Goal: Check status: Check status

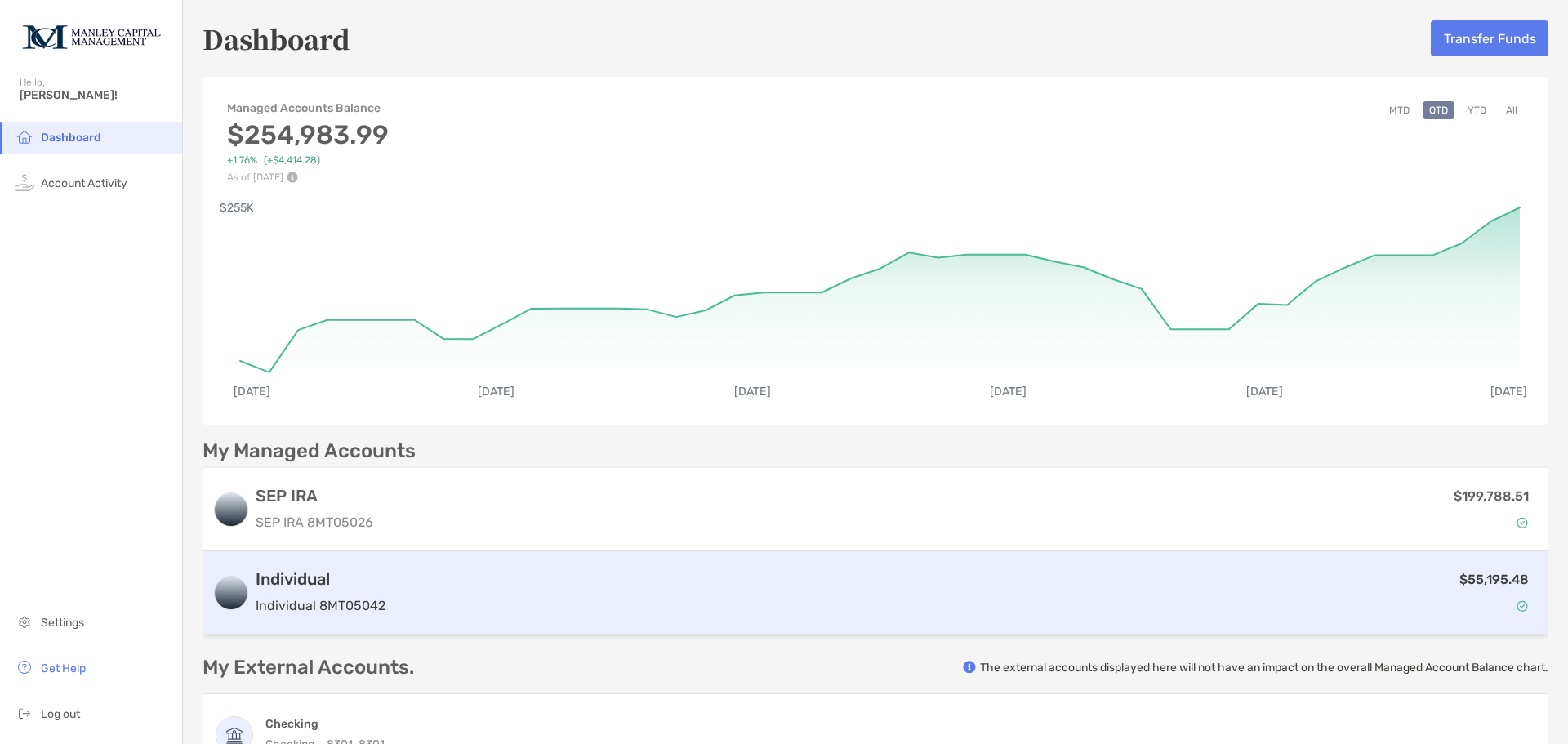
click at [1264, 609] on div "$55,195.48" at bounding box center [965, 593] width 1147 height 47
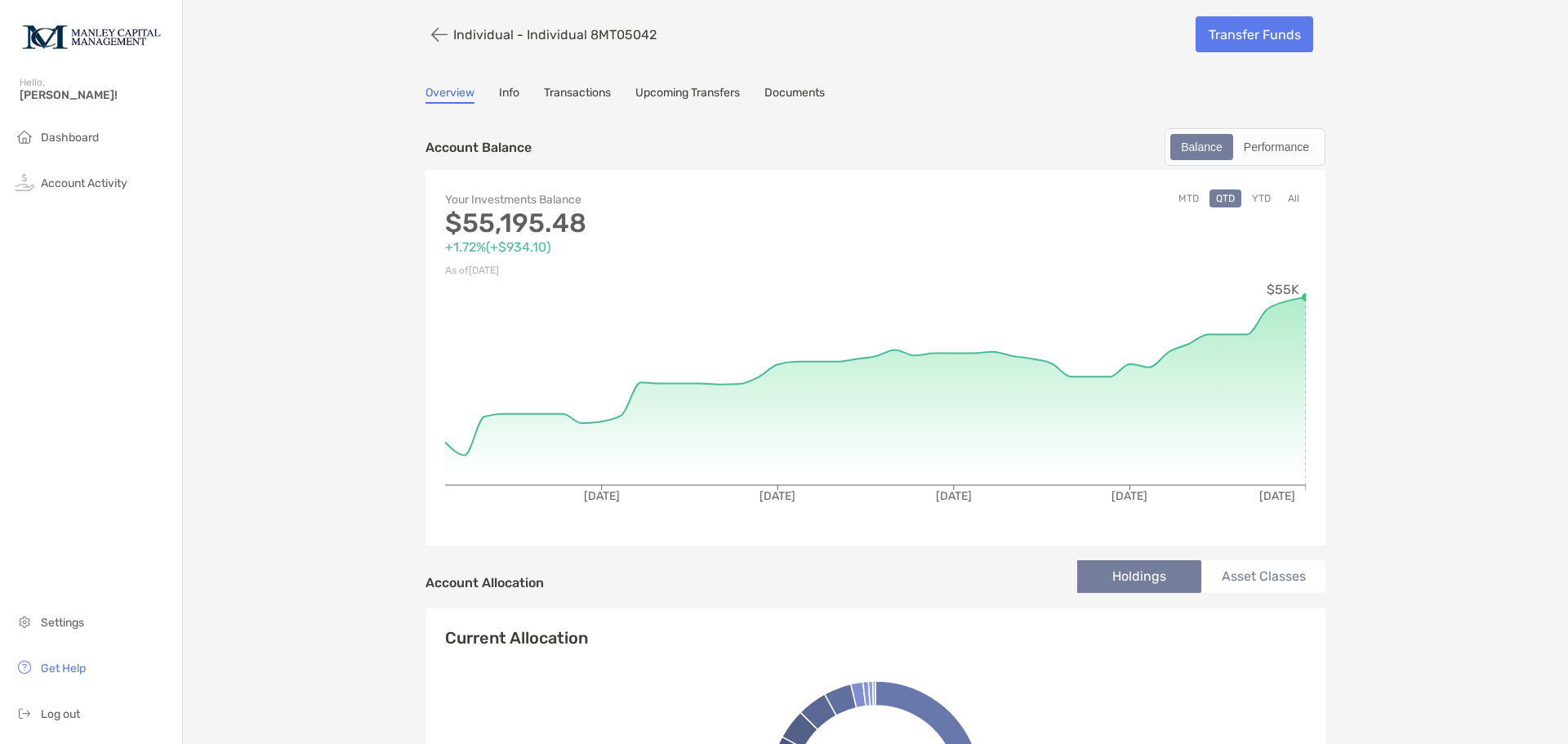
click at [1288, 198] on button "All" at bounding box center [1294, 199] width 25 height 18
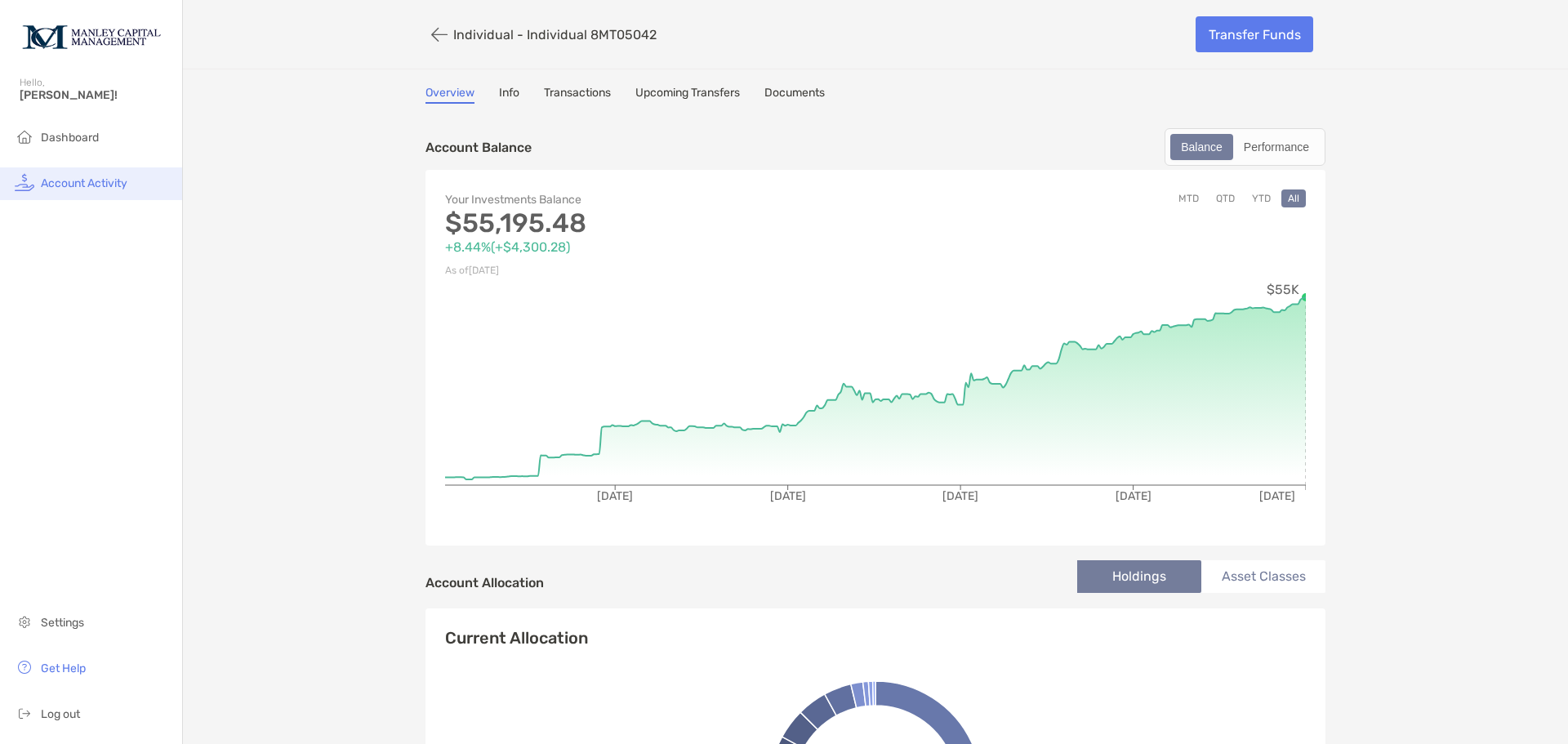
click at [100, 191] on li "Account Activity" at bounding box center [91, 184] width 182 height 33
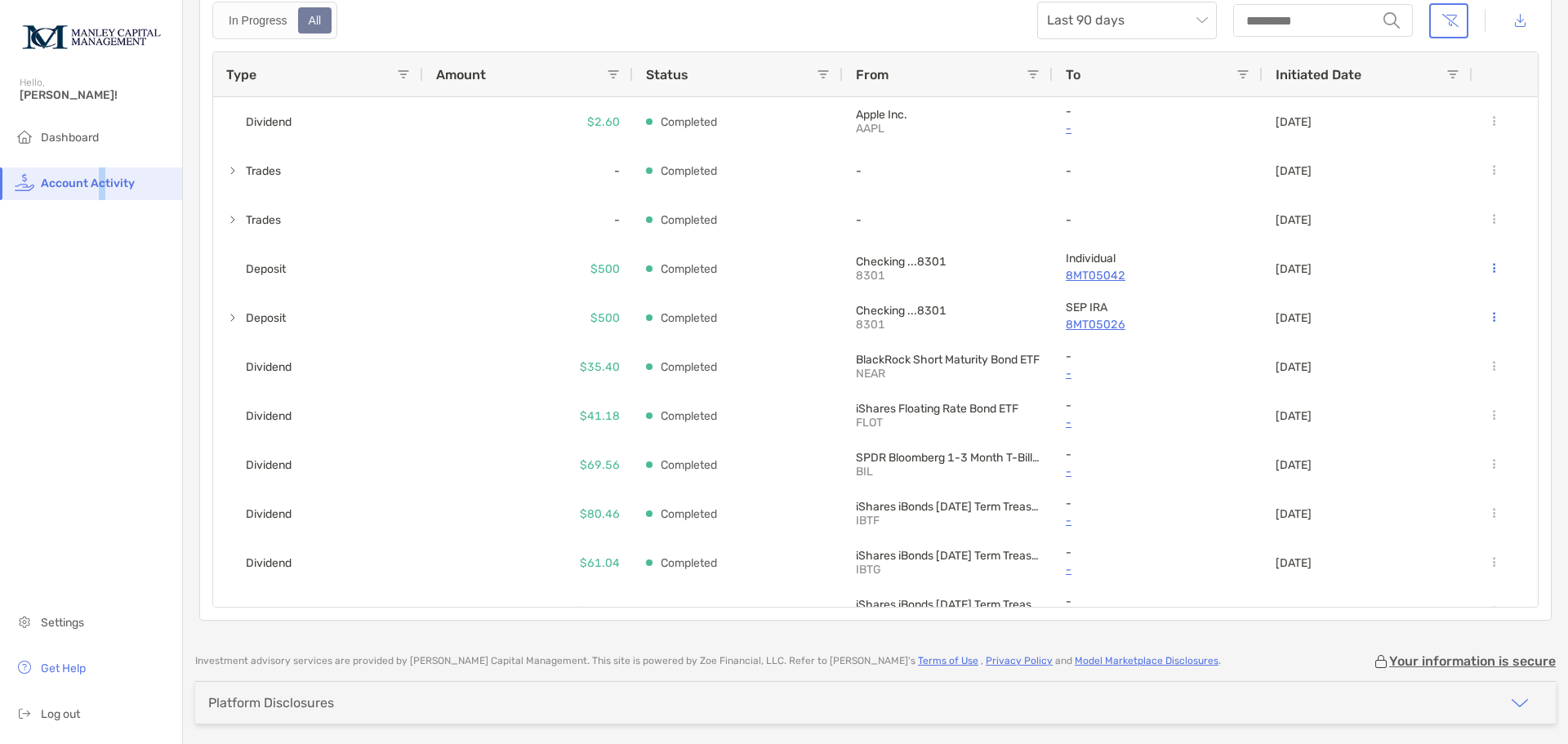
scroll to position [116, 0]
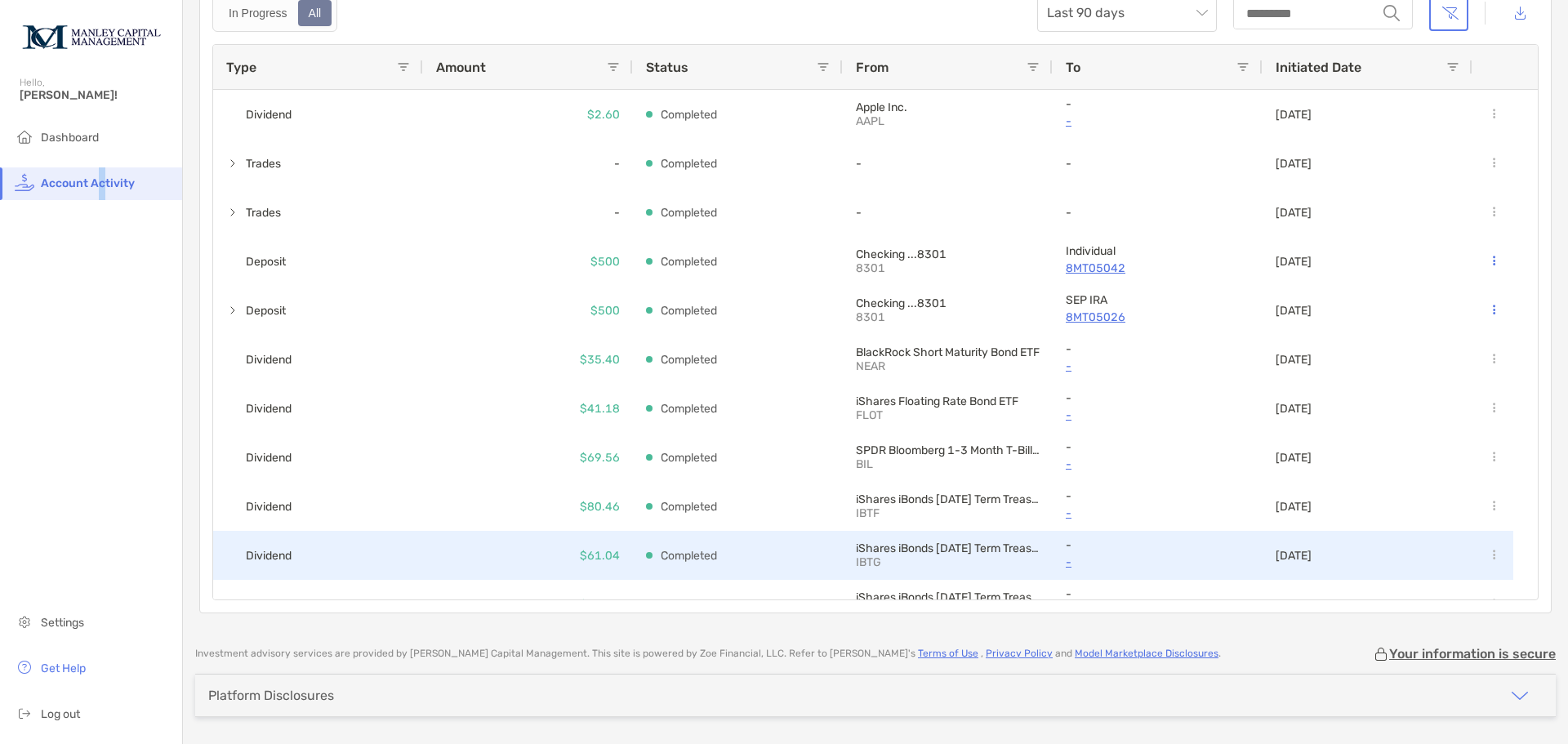
click at [481, 523] on div "$80.46" at bounding box center [528, 506] width 210 height 49
